Goal: Communication & Community: Answer question/provide support

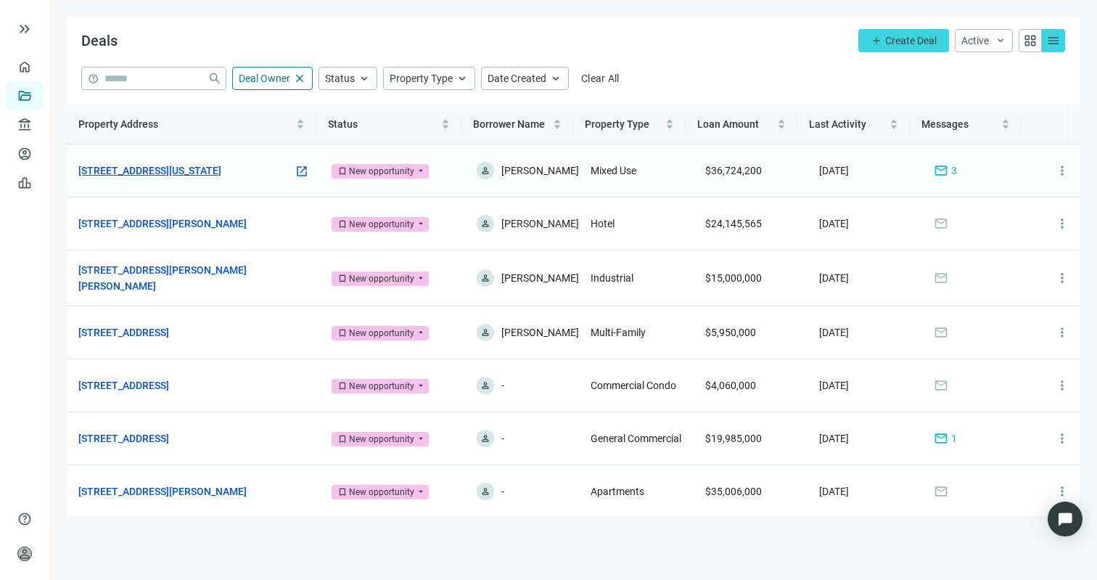
click at [221, 171] on link "[STREET_ADDRESS][US_STATE]" at bounding box center [149, 171] width 143 height 16
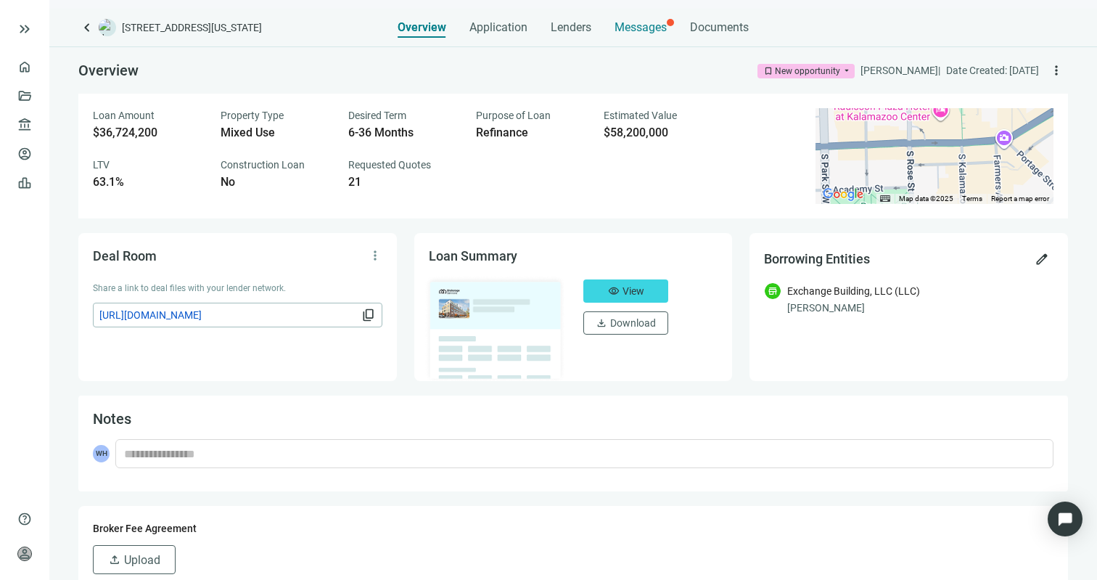
click at [622, 17] on div "Messages" at bounding box center [640, 23] width 52 height 29
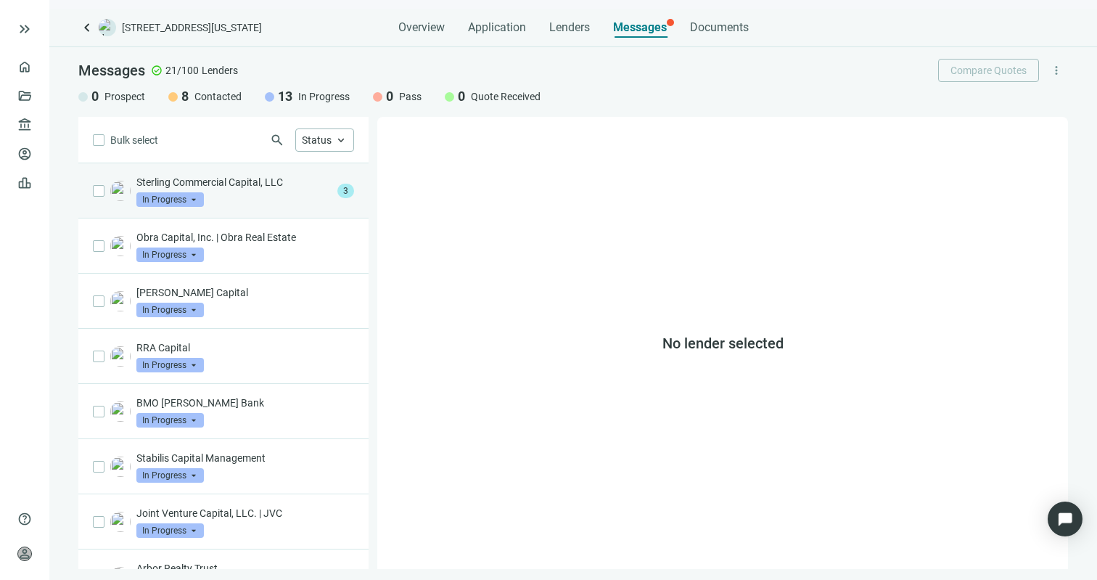
click at [263, 186] on p "Sterling Commercial Capital, LLC" at bounding box center [233, 182] width 195 height 15
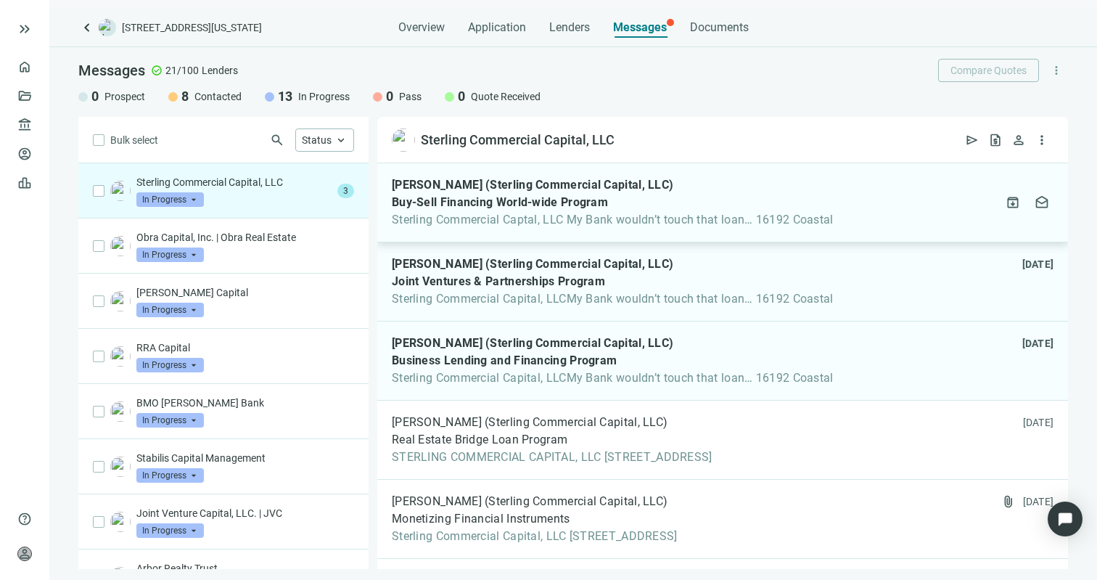
click at [480, 229] on div "[PERSON_NAME] (Sterling Commercial Capital, LLC) Buy-Sell Financing World-wide …" at bounding box center [722, 202] width 691 height 79
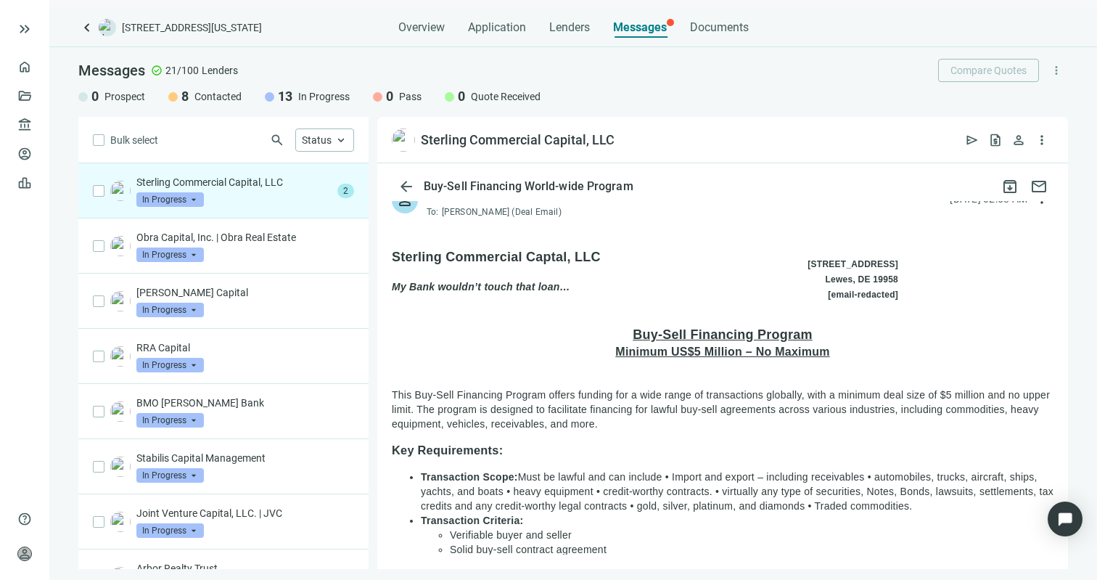
scroll to position [30, 0]
click at [444, 286] on em "My Bank wouldn’t touch that loan…" at bounding box center [481, 285] width 178 height 12
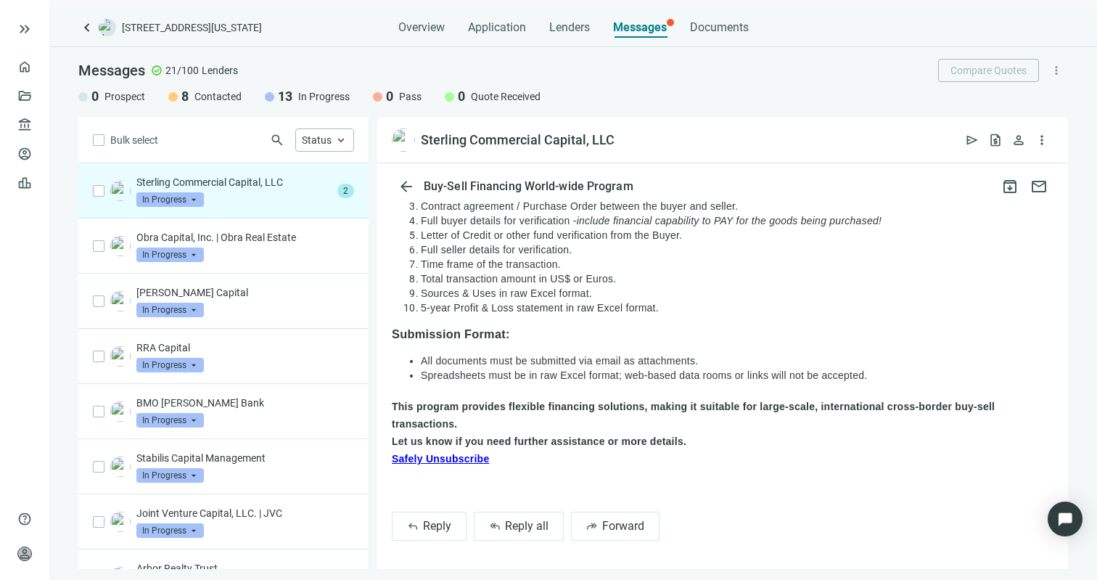
scroll to position [0, 0]
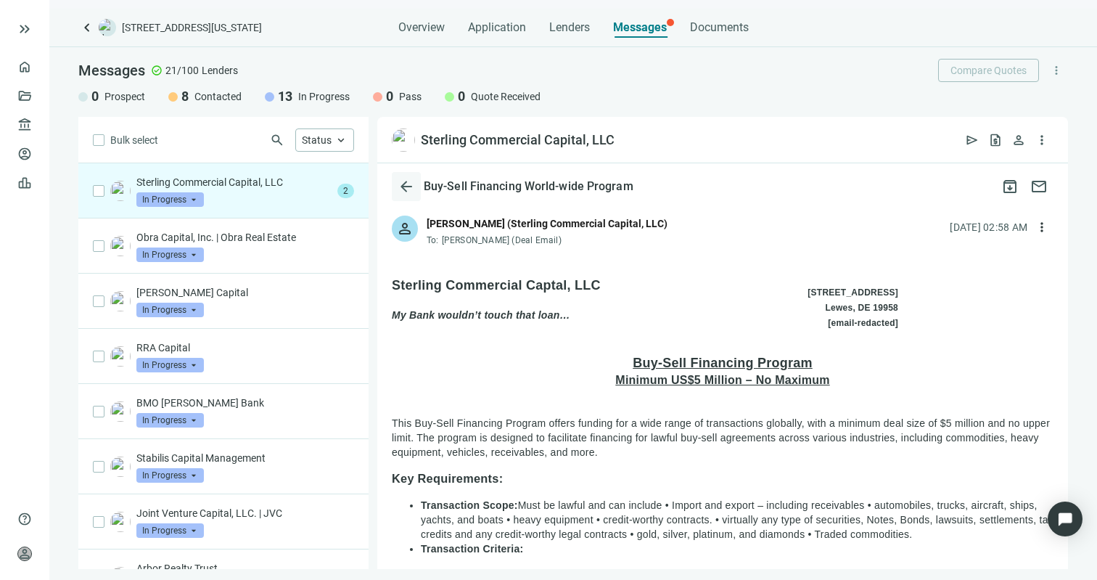
click at [412, 188] on span "arrow_back" at bounding box center [406, 186] width 17 height 17
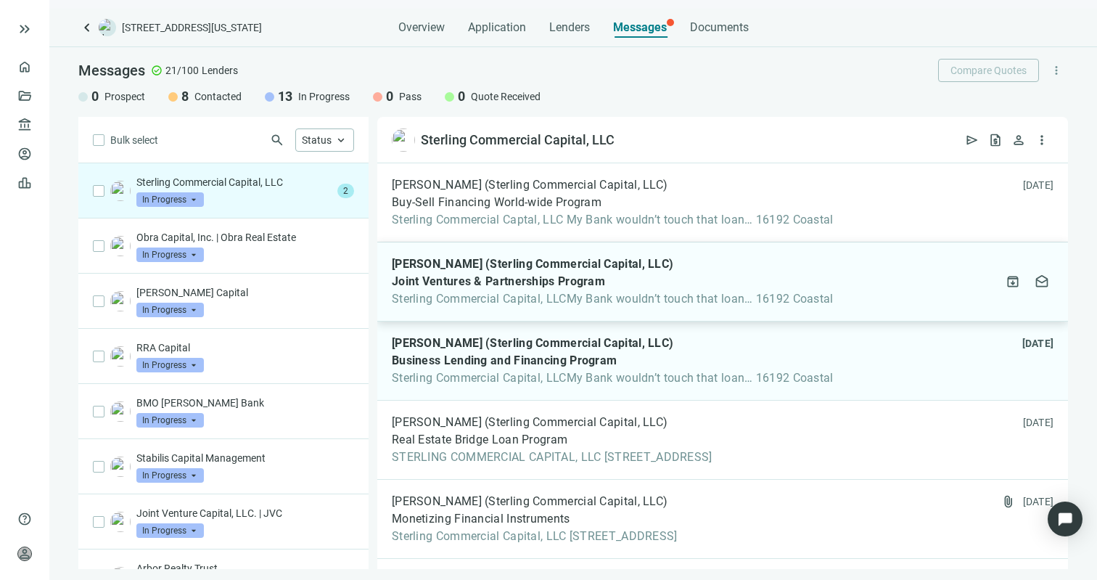
click at [448, 296] on span "Sterling Commercial Capital, LLCMy Bank wouldn’t touch that loan… 16192 Coastal" at bounding box center [613, 299] width 442 height 15
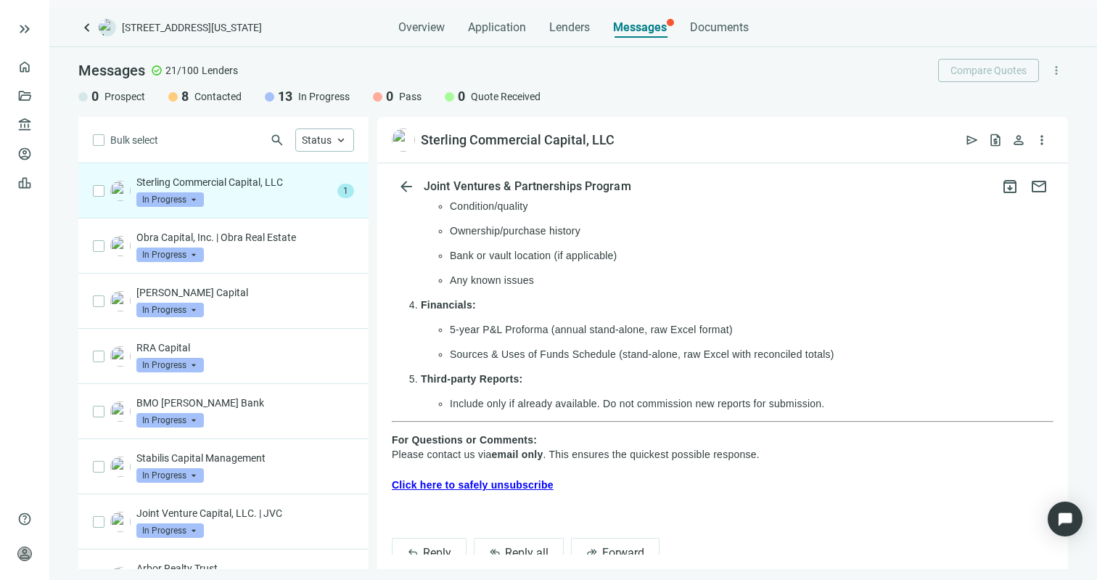
scroll to position [2126, 0]
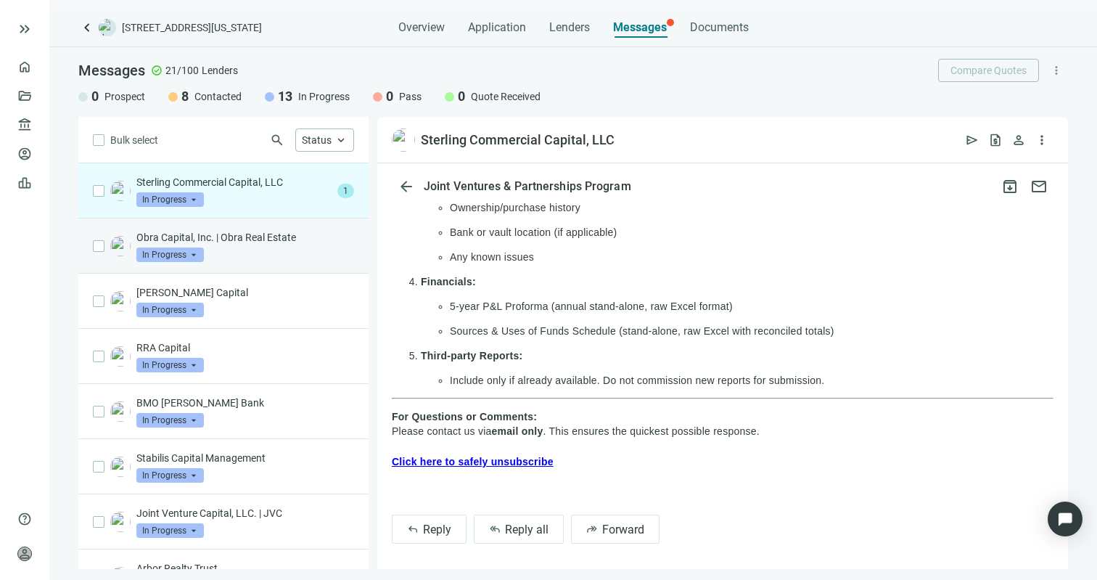
click at [223, 260] on div "Obra Capital, Inc. | Obra Real Estate In Progress arrow_drop_down" at bounding box center [245, 246] width 218 height 32
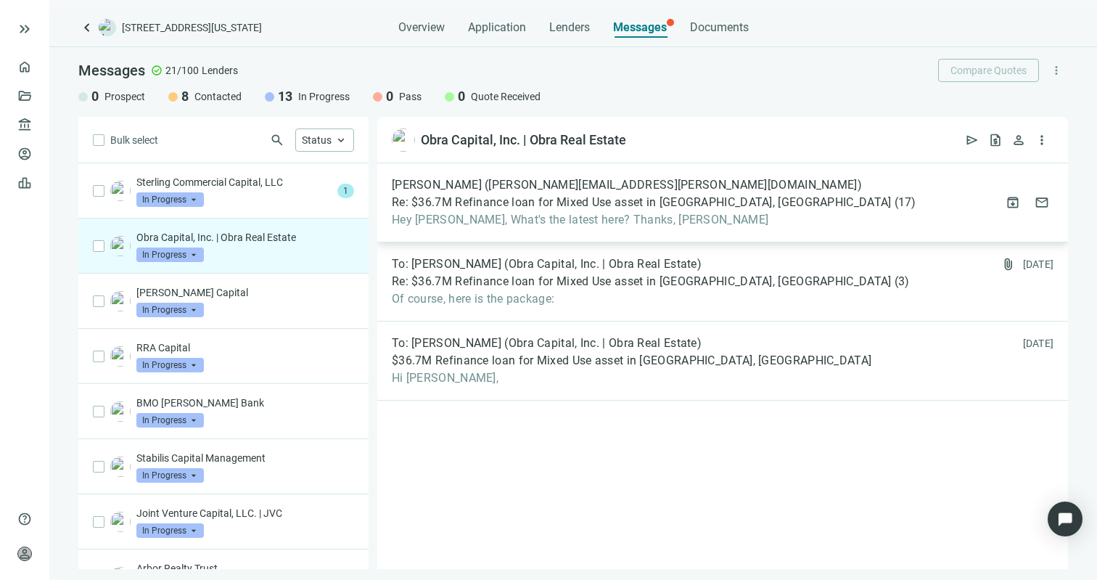
click at [519, 186] on span "[PERSON_NAME] ([PERSON_NAME][EMAIL_ADDRESS][PERSON_NAME][DOMAIN_NAME])" at bounding box center [627, 185] width 470 height 15
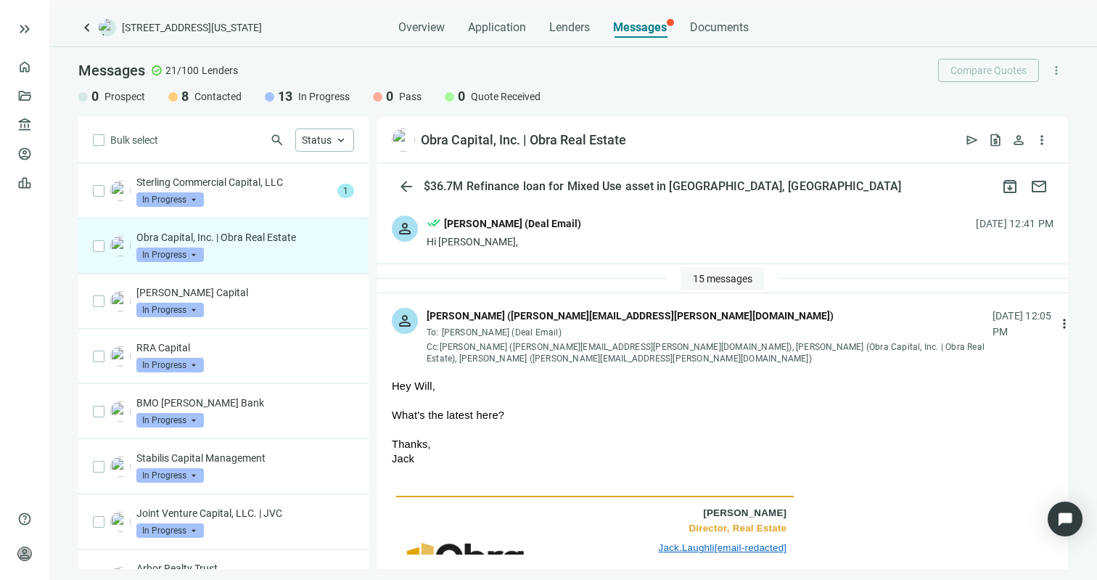
click at [696, 274] on span "15 messages" at bounding box center [722, 279] width 59 height 12
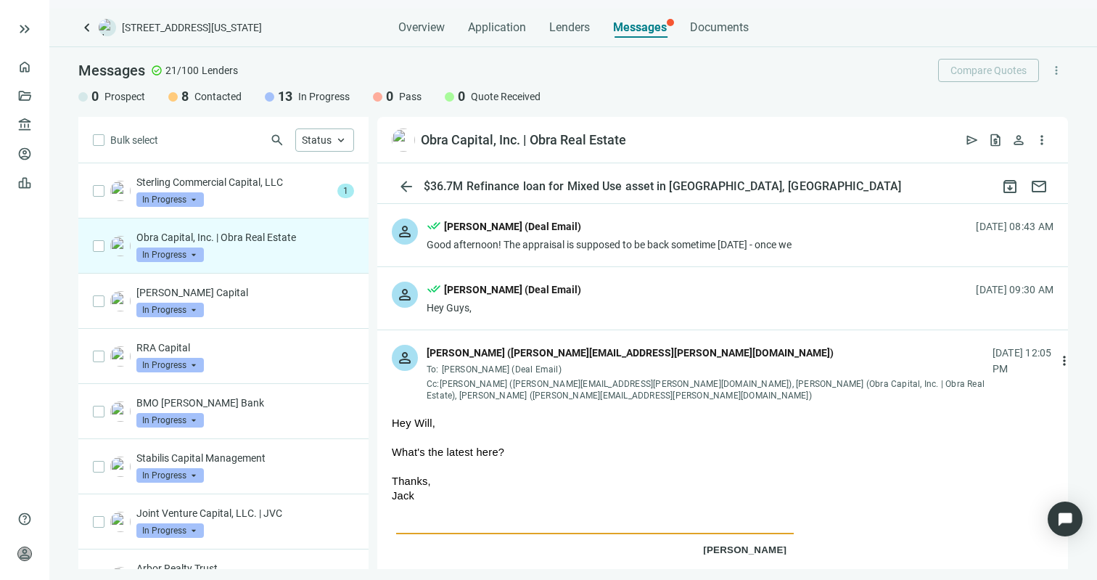
scroll to position [854, 0]
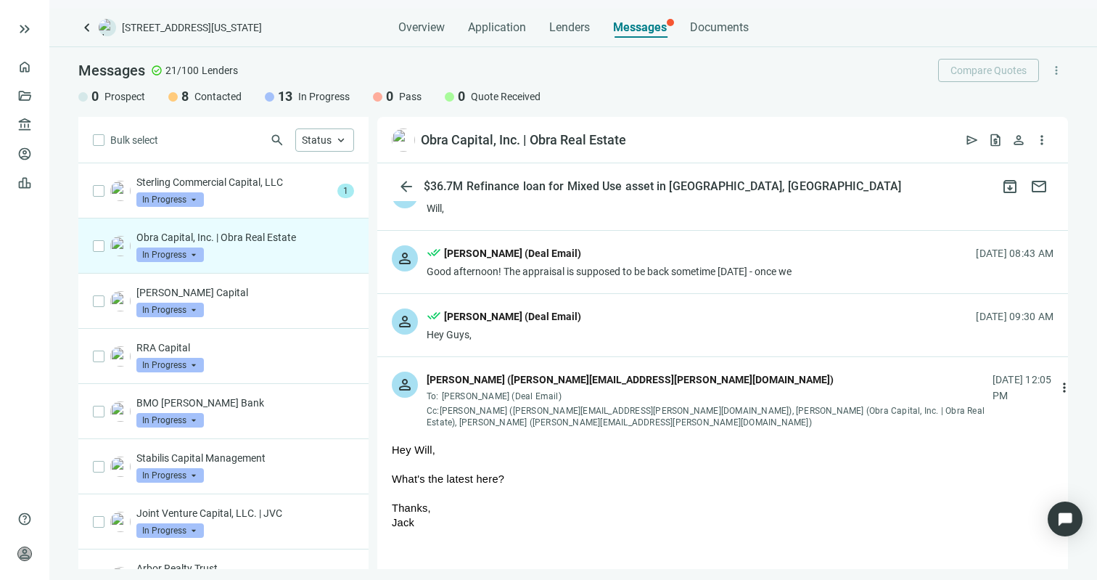
click at [652, 329] on div "person done_all [PERSON_NAME] (Deal Email) Hey Guys, [DATE] 09:30 AM" at bounding box center [722, 325] width 691 height 62
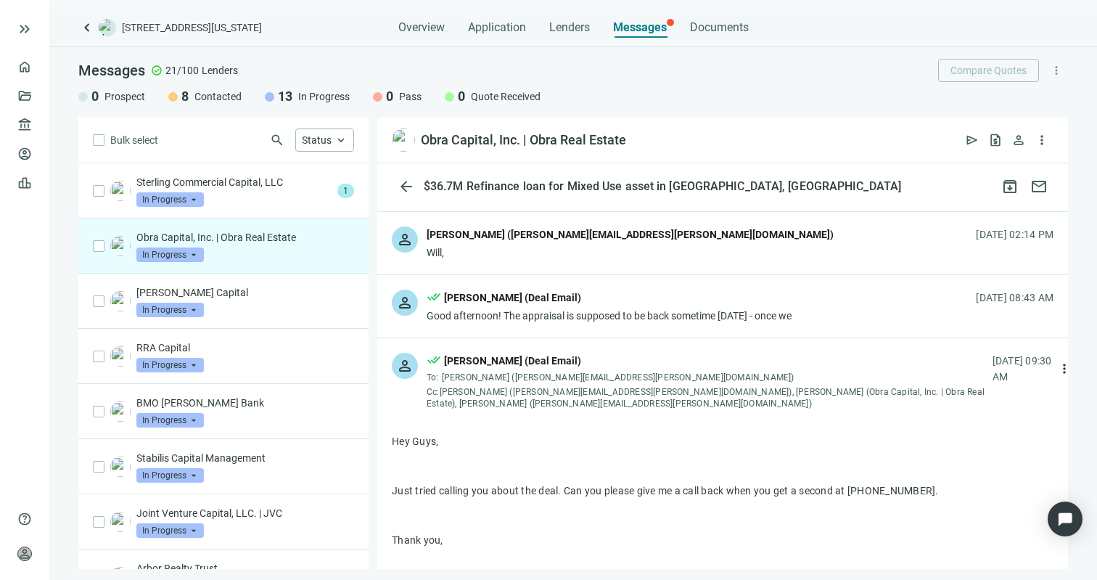
scroll to position [805, 0]
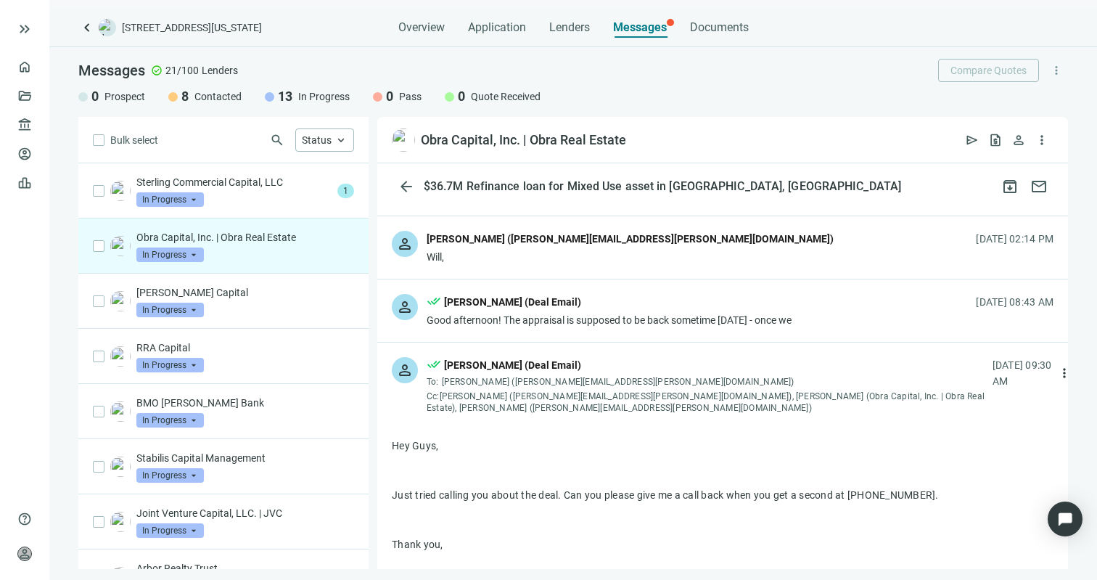
click at [627, 287] on div "person done_all [PERSON_NAME] (Deal Email) Good afternoon! The appraisal is sup…" at bounding box center [722, 310] width 691 height 62
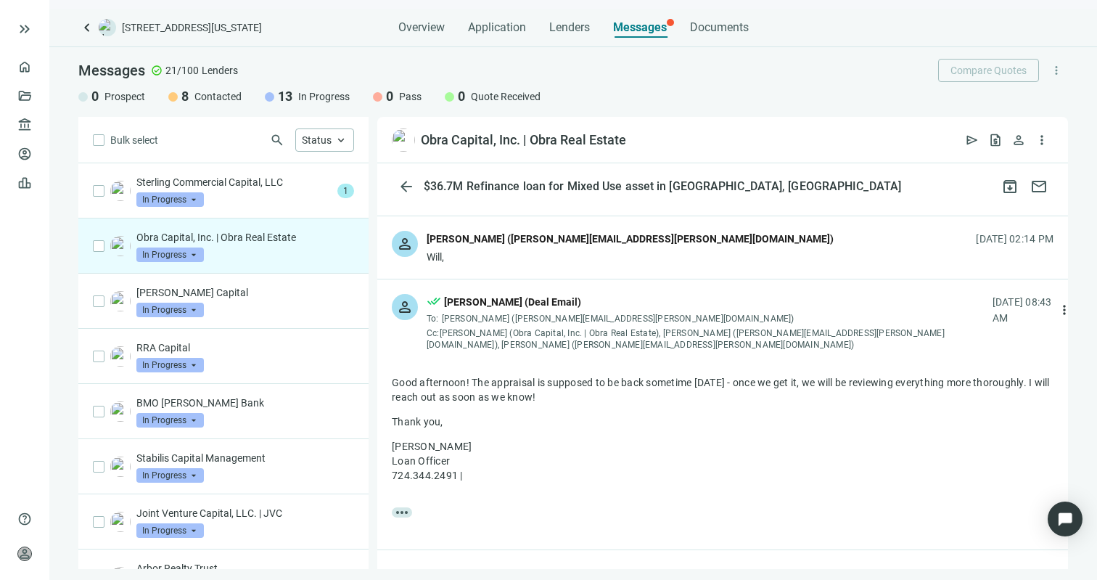
click at [609, 249] on div "[PERSON_NAME] ([PERSON_NAME][EMAIL_ADDRESS][PERSON_NAME][DOMAIN_NAME])" at bounding box center [630, 240] width 407 height 19
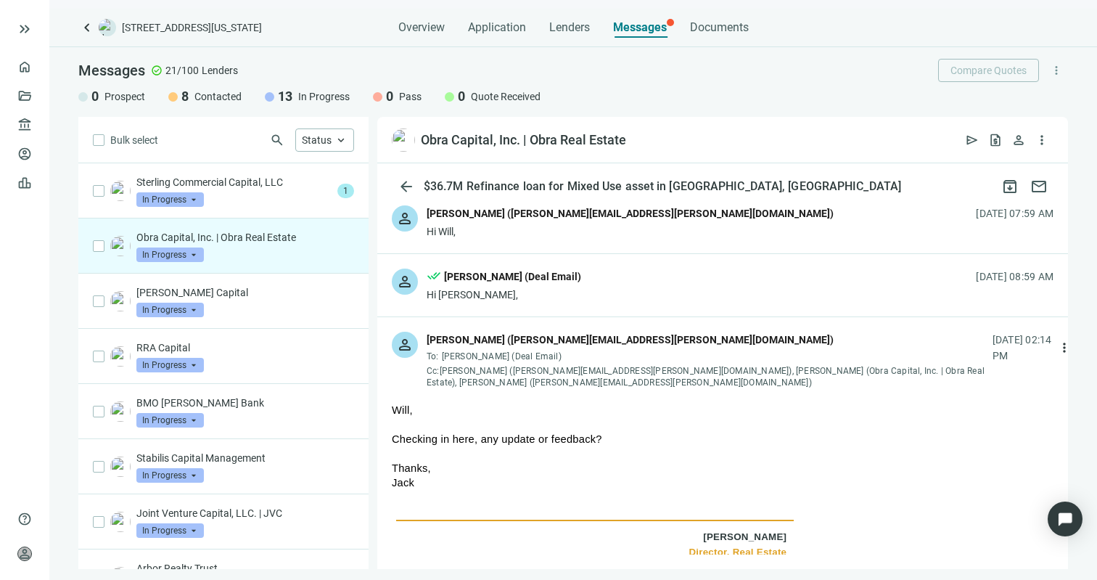
click at [604, 265] on div "person done_all [PERSON_NAME] (Deal Email) Hi [PERSON_NAME], [DATE] 08:59 AM" at bounding box center [722, 285] width 691 height 62
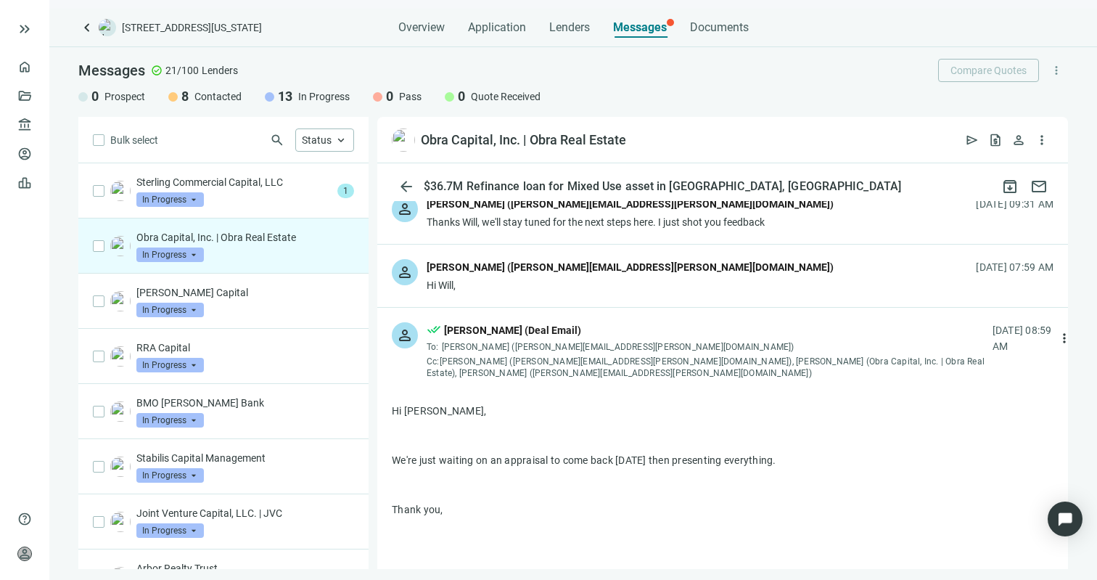
click at [604, 265] on div "[PERSON_NAME] ([PERSON_NAME][EMAIL_ADDRESS][PERSON_NAME][DOMAIN_NAME])" at bounding box center [630, 267] width 407 height 16
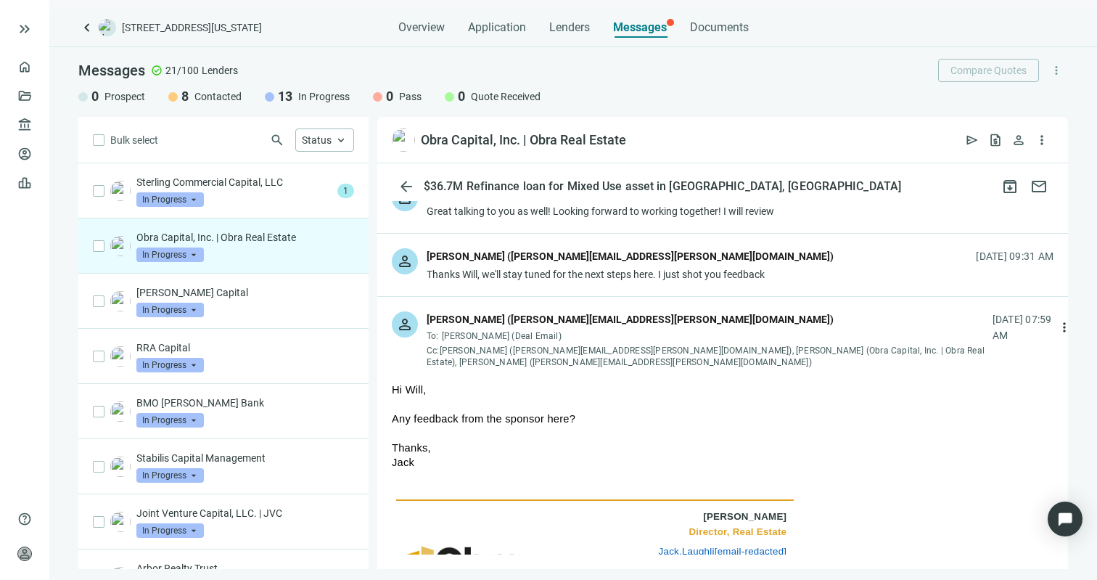
click at [604, 265] on div "[PERSON_NAME] ([PERSON_NAME][EMAIL_ADDRESS][PERSON_NAME][DOMAIN_NAME])" at bounding box center [630, 257] width 407 height 19
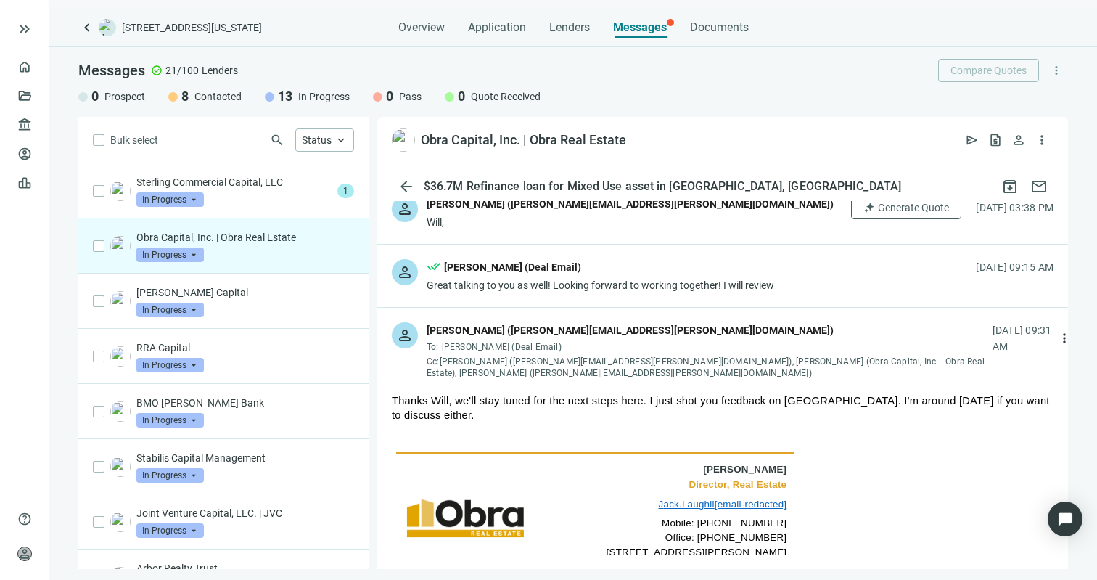
scroll to position [506, 0]
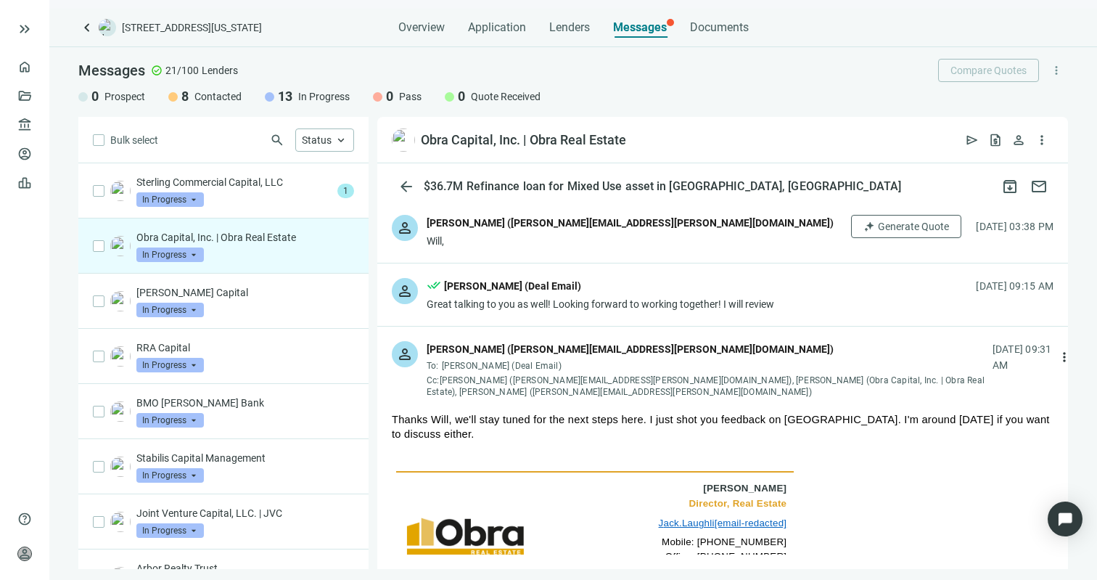
click at [604, 265] on div "person done_all [PERSON_NAME] (Deal Email) Great talking to you as well! Lookin…" at bounding box center [722, 294] width 691 height 62
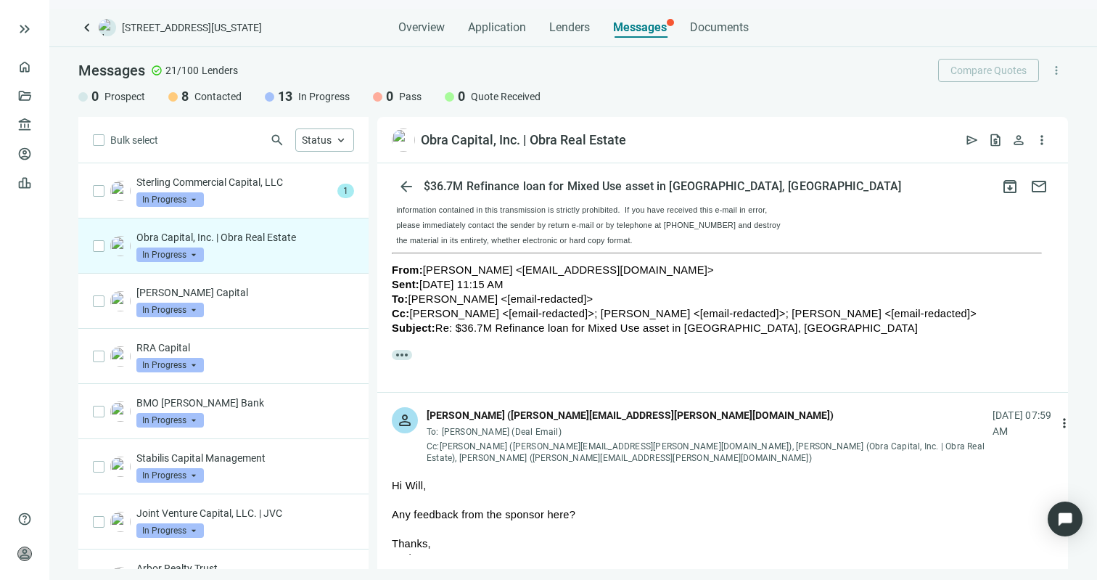
scroll to position [1196, 0]
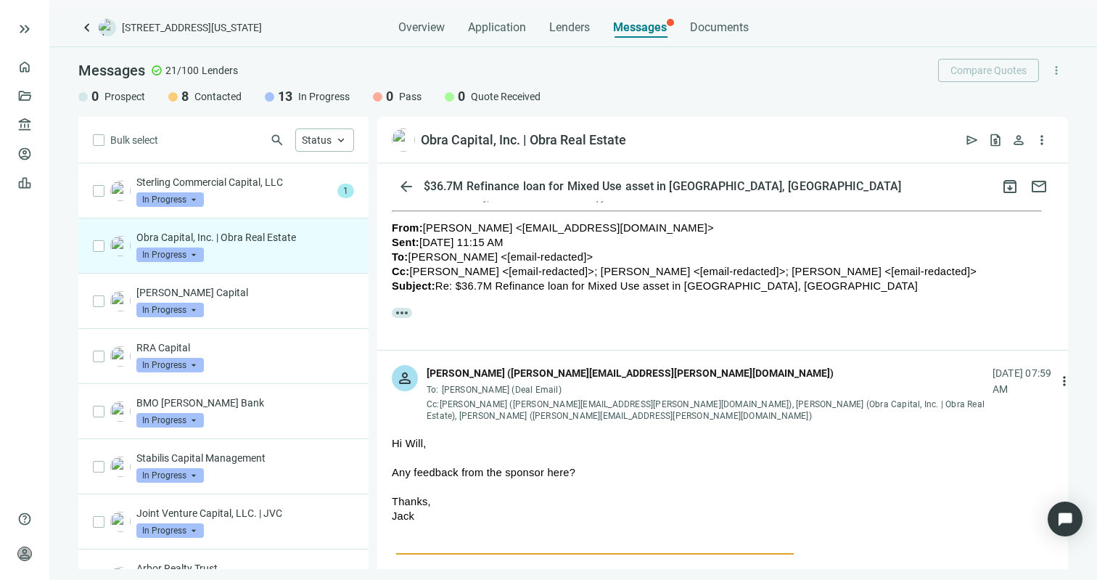
click at [618, 384] on div "To: [PERSON_NAME] (Deal Email)" at bounding box center [706, 390] width 559 height 12
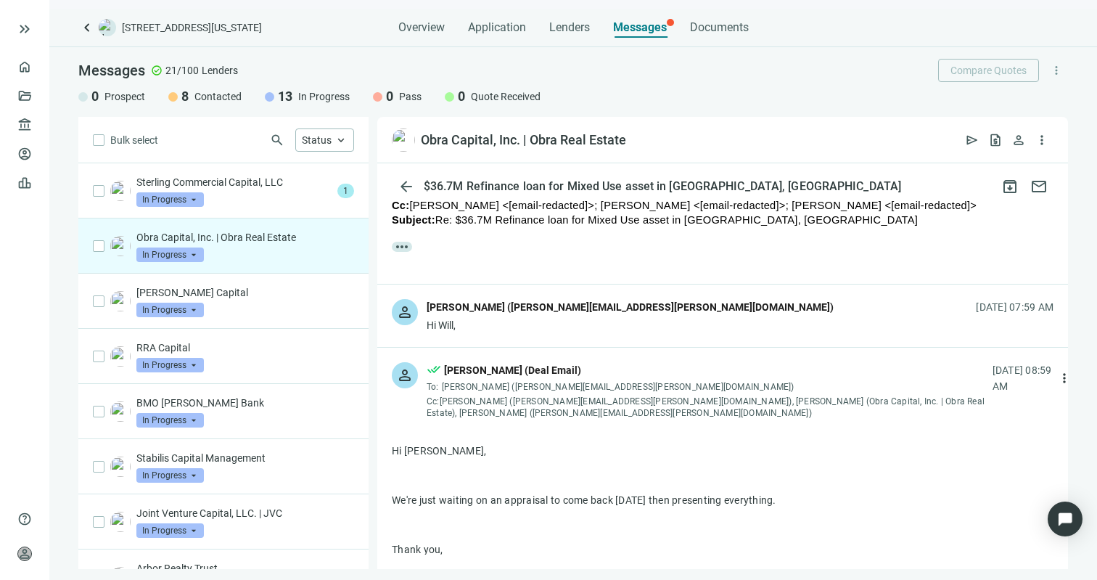
scroll to position [1230, 0]
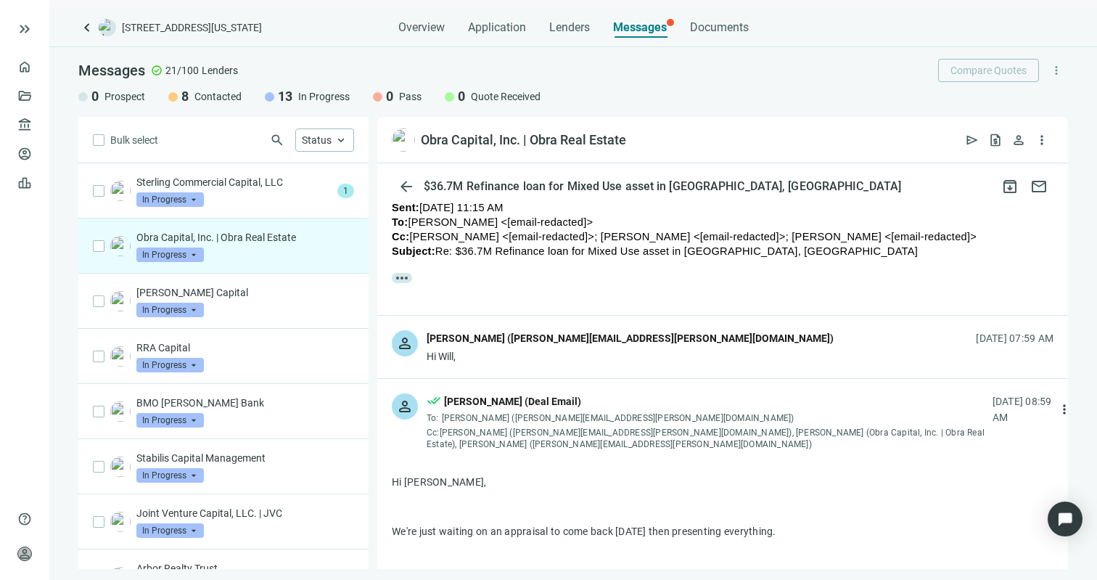
click at [586, 330] on div "[PERSON_NAME] ([PERSON_NAME][EMAIL_ADDRESS][PERSON_NAME][DOMAIN_NAME])" at bounding box center [630, 338] width 407 height 16
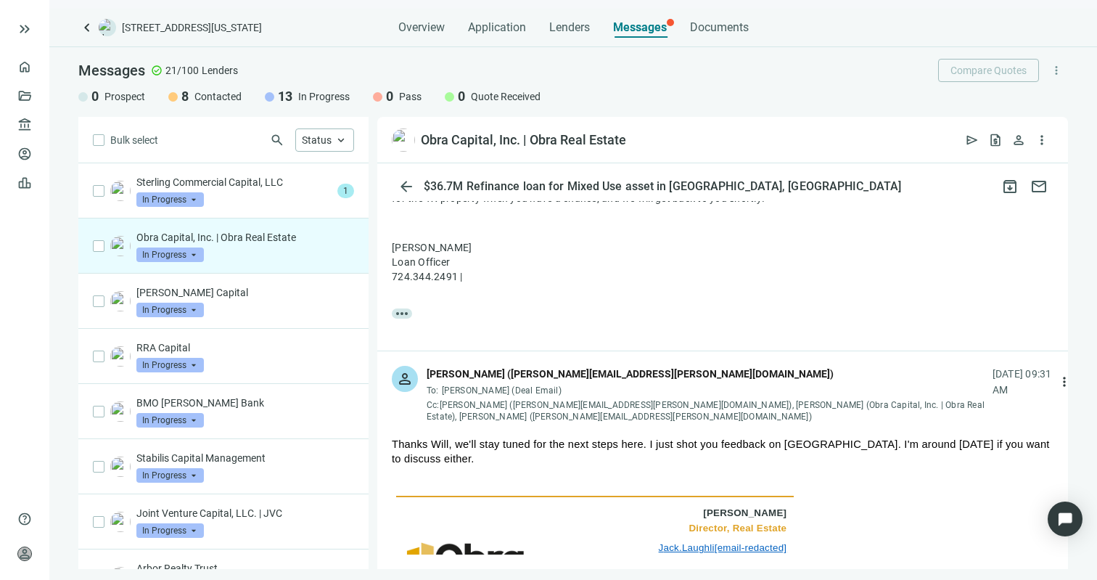
scroll to position [519, 0]
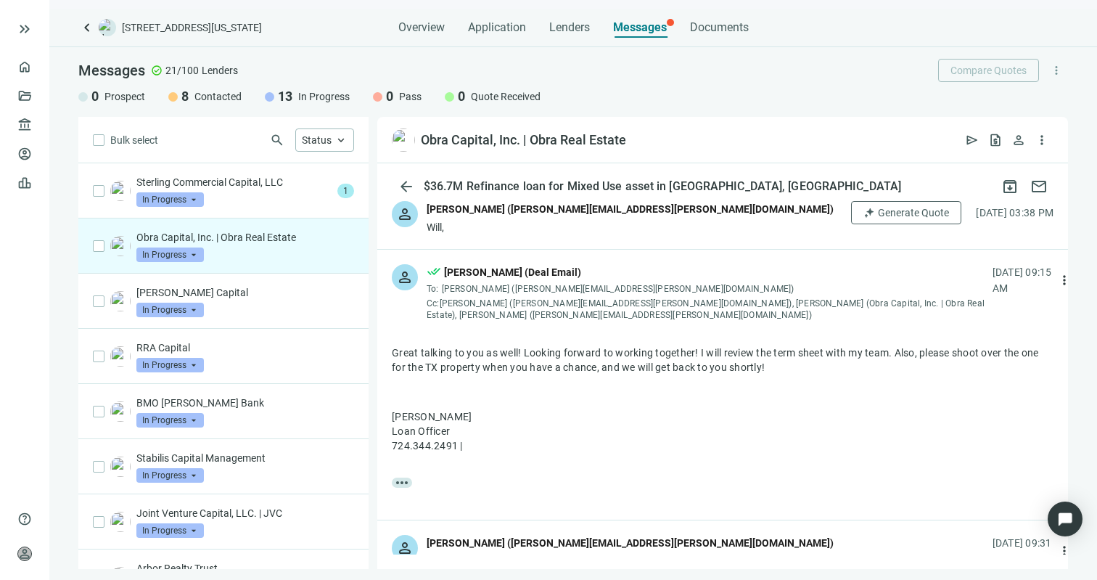
click at [546, 221] on div "Will," at bounding box center [630, 227] width 407 height 15
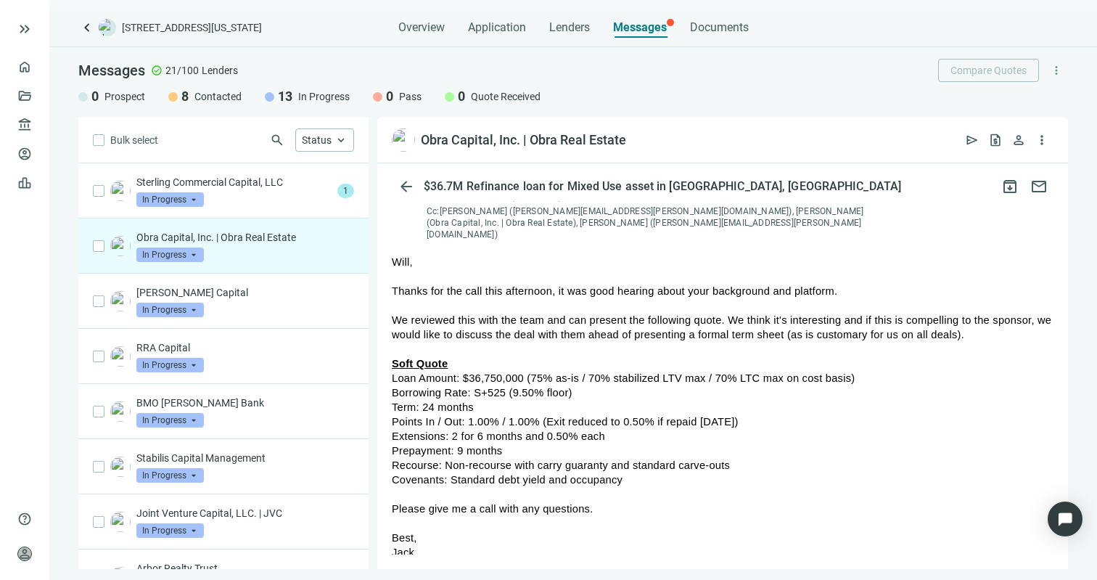
scroll to position [558, 0]
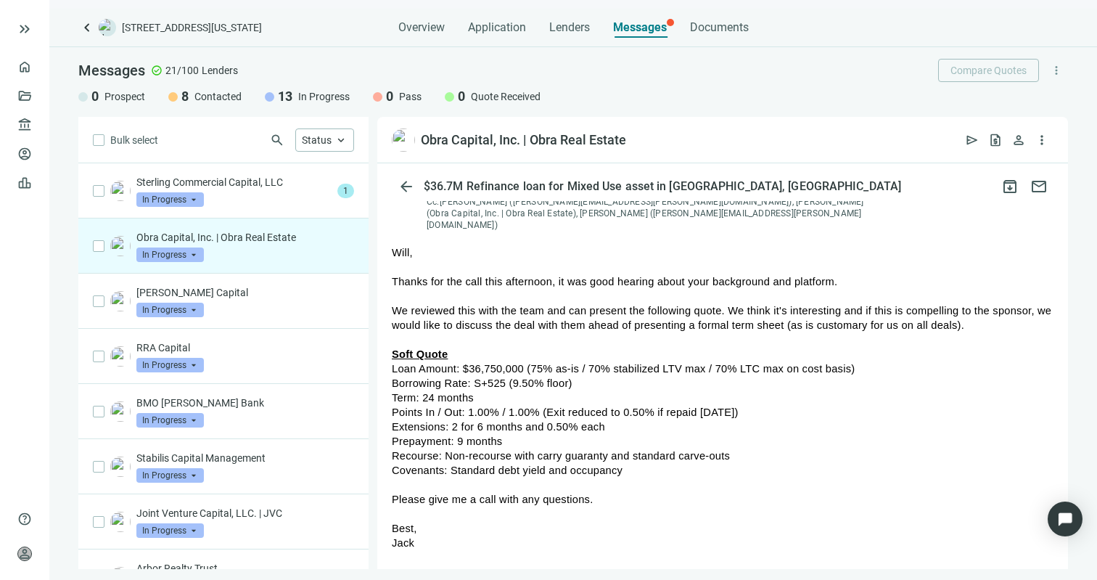
drag, startPoint x: 745, startPoint y: 445, endPoint x: 390, endPoint y: 361, distance: 365.3
click at [390, 361] on div "more_horiz" at bounding box center [722, 580] width 691 height 693
